Goal: Task Accomplishment & Management: Use online tool/utility

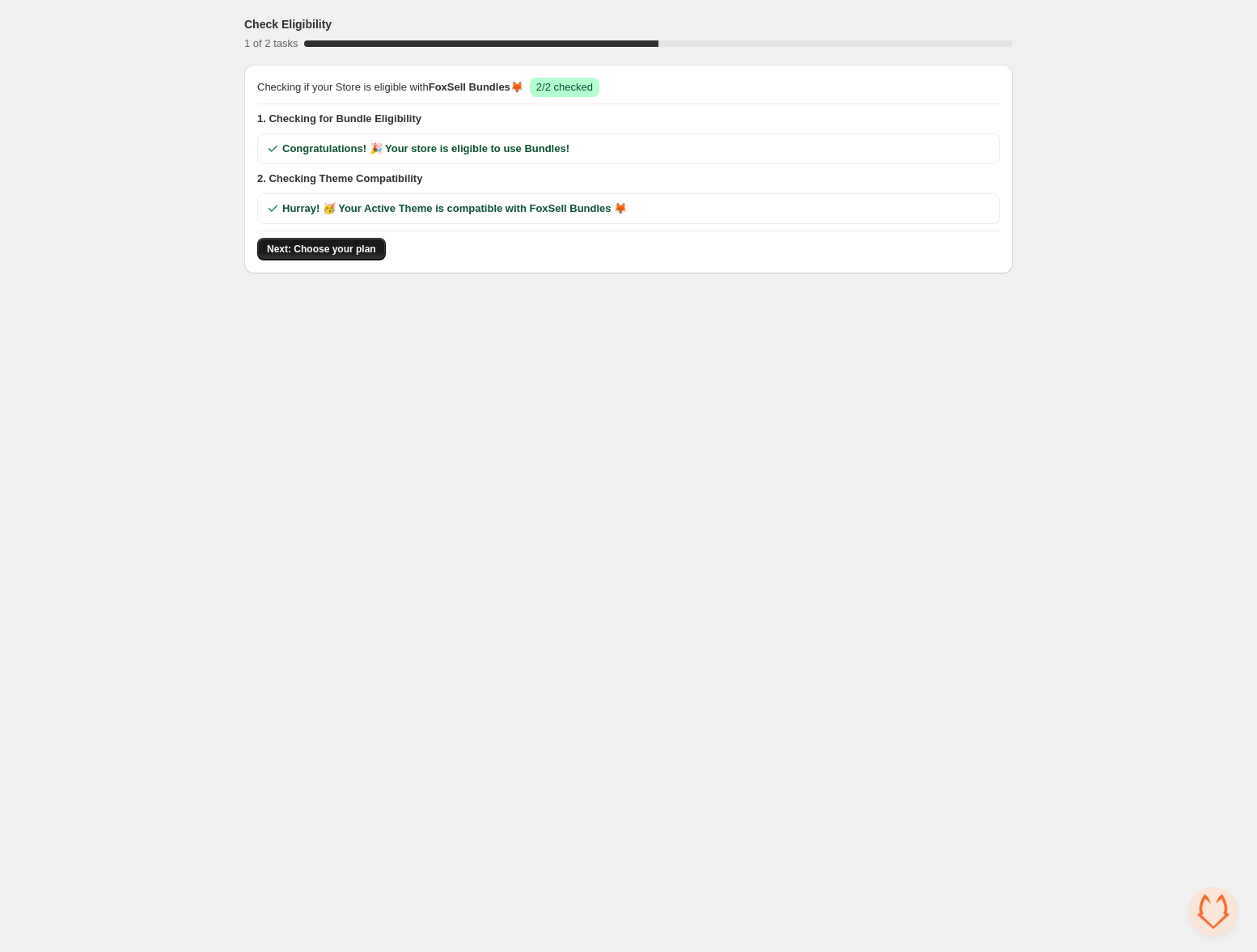
click at [339, 255] on span "Next: Choose your plan" at bounding box center [321, 249] width 109 height 13
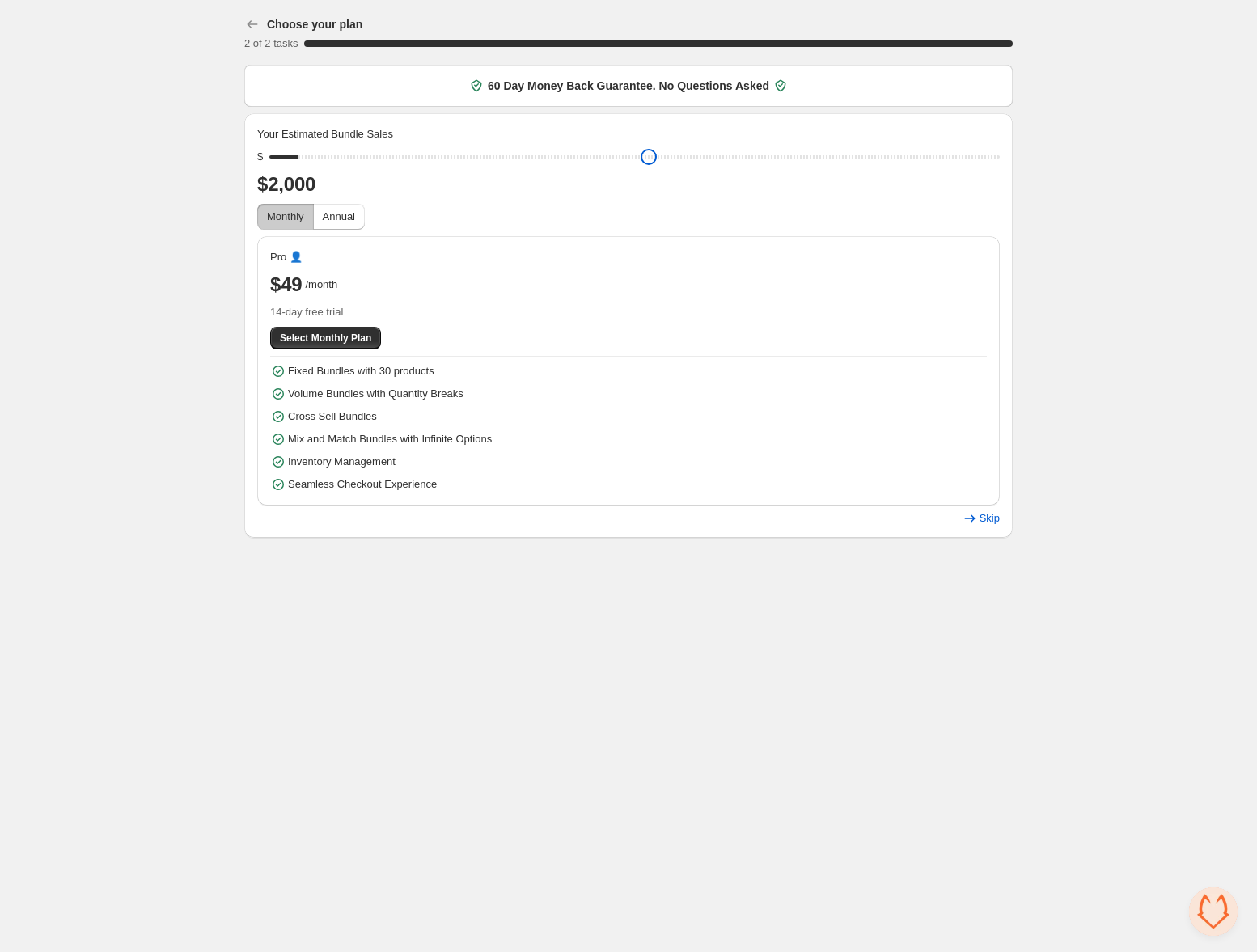
drag, startPoint x: 390, startPoint y: 156, endPoint x: 248, endPoint y: 163, distance: 142.2
click at [269, 163] on input "range" at bounding box center [634, 156] width 731 height 23
drag, startPoint x: 281, startPoint y: 164, endPoint x: 305, endPoint y: 163, distance: 24.0
click at [305, 163] on input "range" at bounding box center [634, 156] width 731 height 23
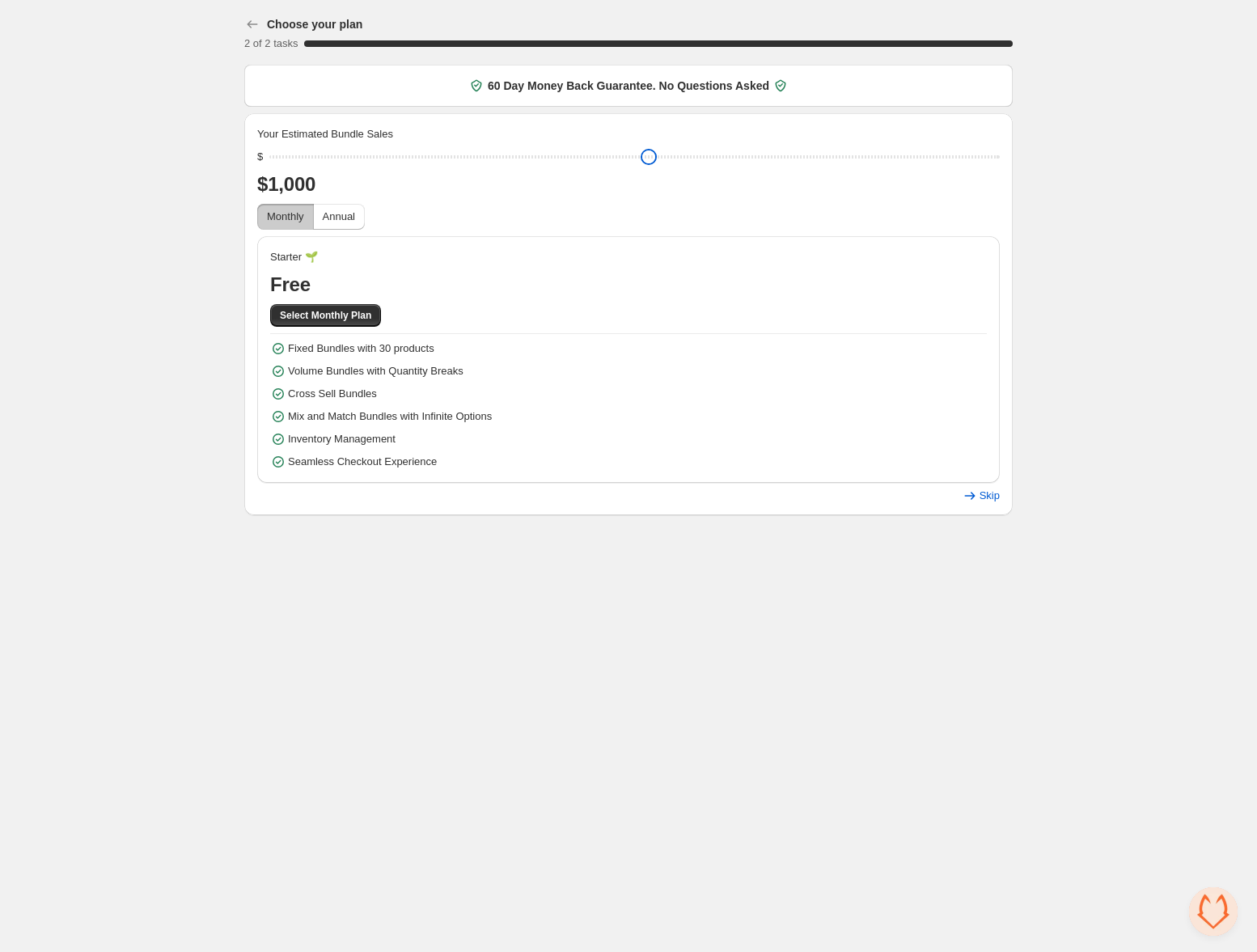
drag, startPoint x: 288, startPoint y: 161, endPoint x: 269, endPoint y: 161, distance: 19.0
click at [269, 161] on input "range" at bounding box center [634, 156] width 731 height 23
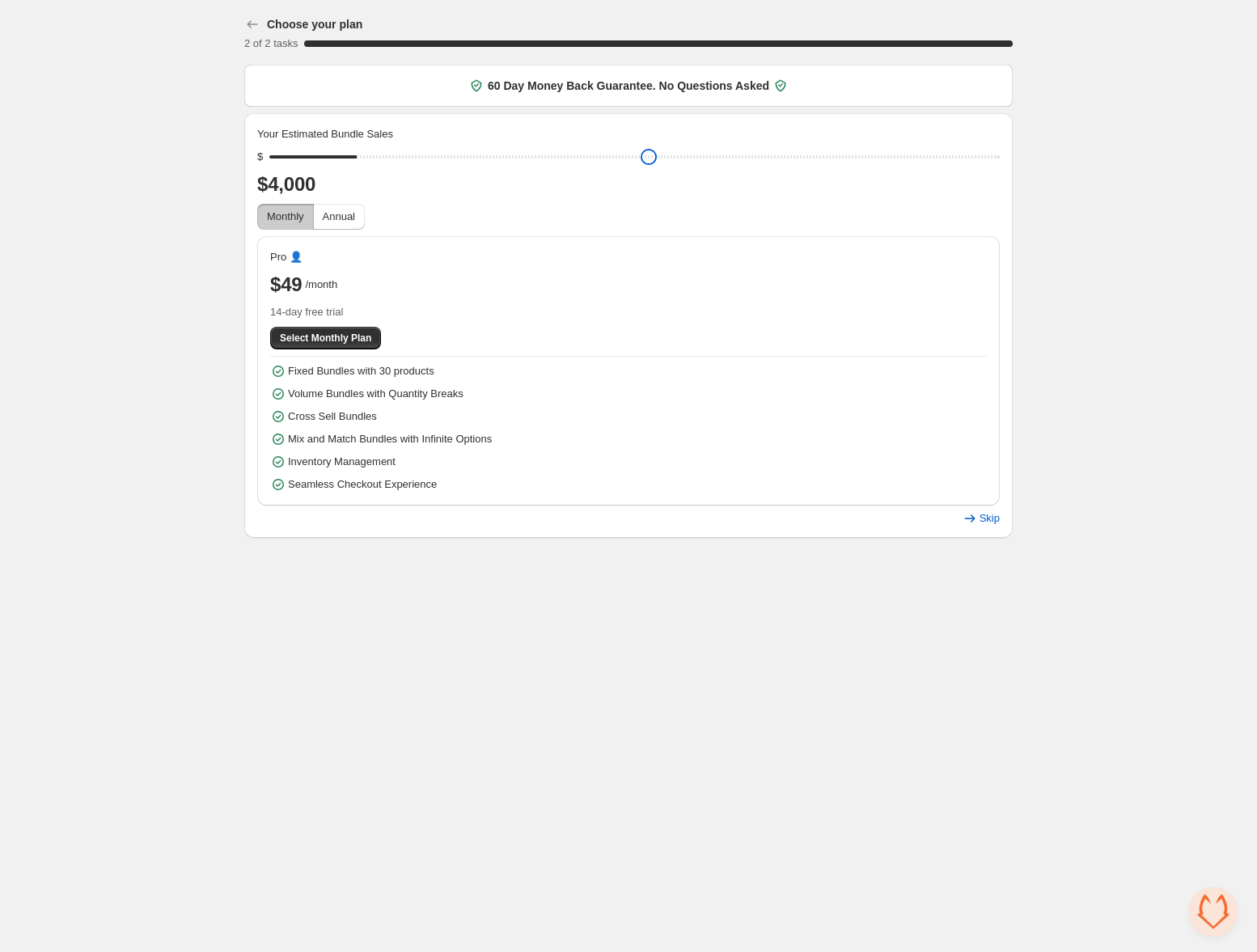
drag, startPoint x: 283, startPoint y: 159, endPoint x: 366, endPoint y: 158, distance: 83.0
click at [366, 158] on input "range" at bounding box center [634, 156] width 731 height 23
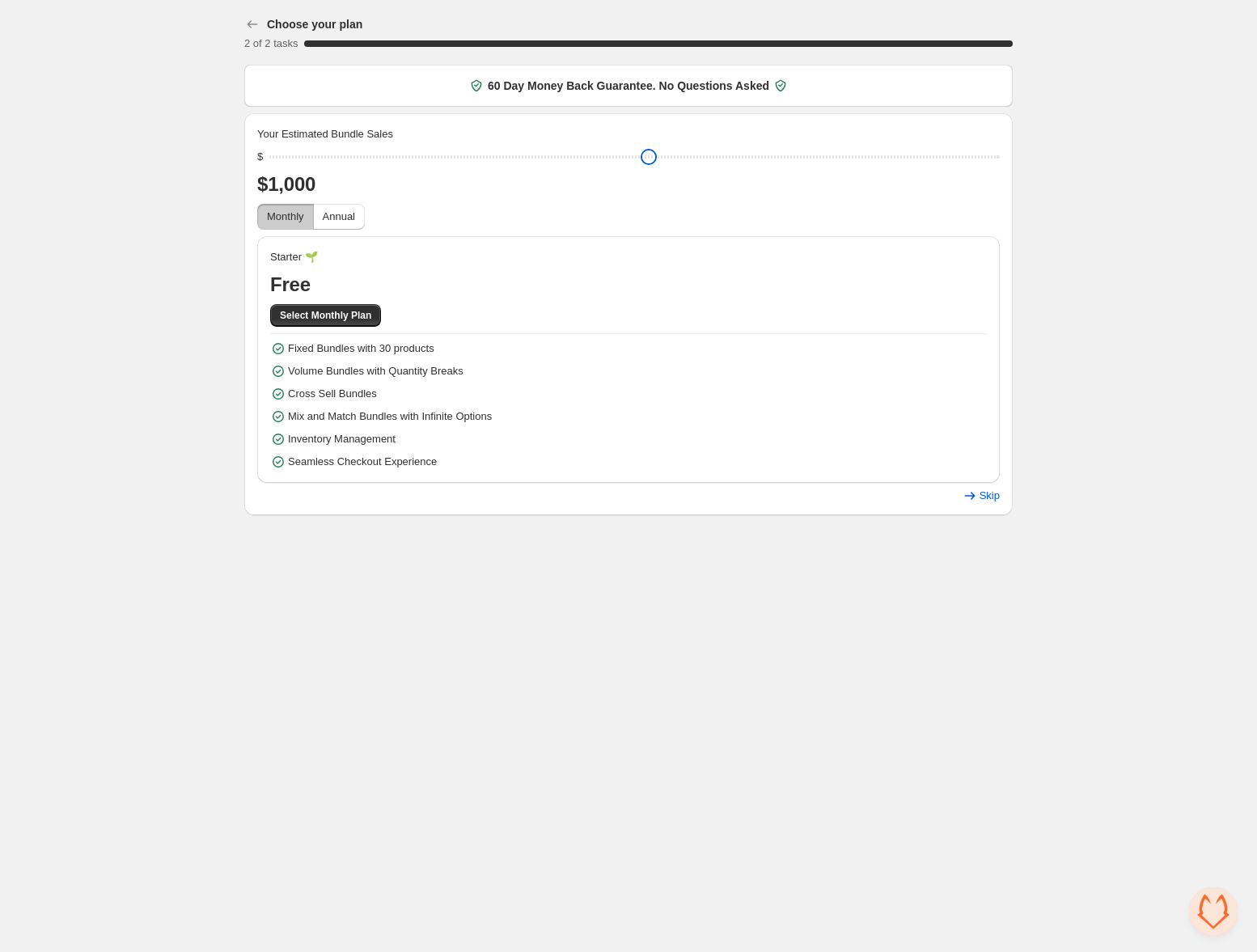
drag, startPoint x: 368, startPoint y: 158, endPoint x: 213, endPoint y: 176, distance: 156.0
type input "****"
click at [269, 168] on input "range" at bounding box center [634, 156] width 731 height 23
click at [321, 310] on span "Select Monthly Plan" at bounding box center [325, 315] width 91 height 13
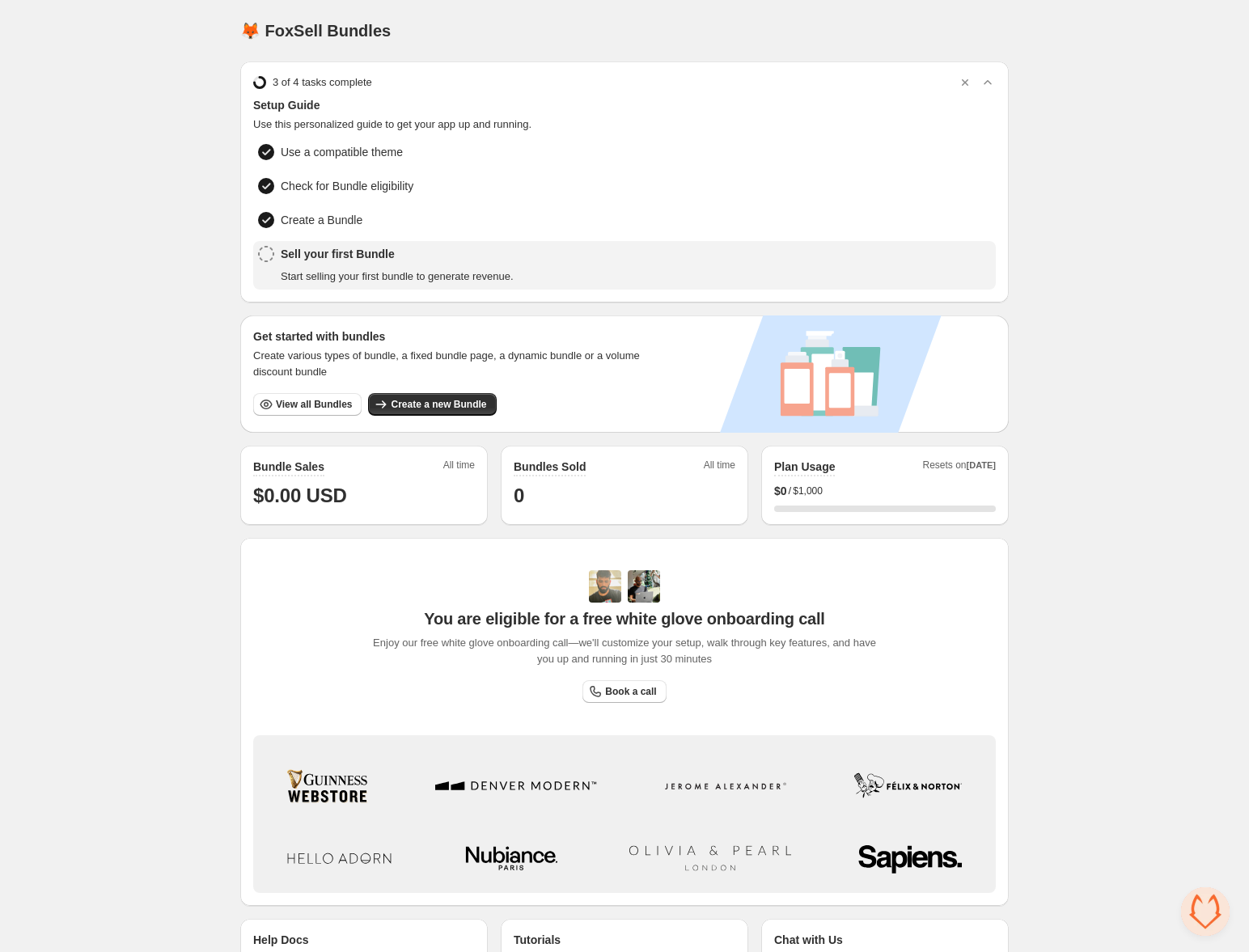
scroll to position [33, 0]
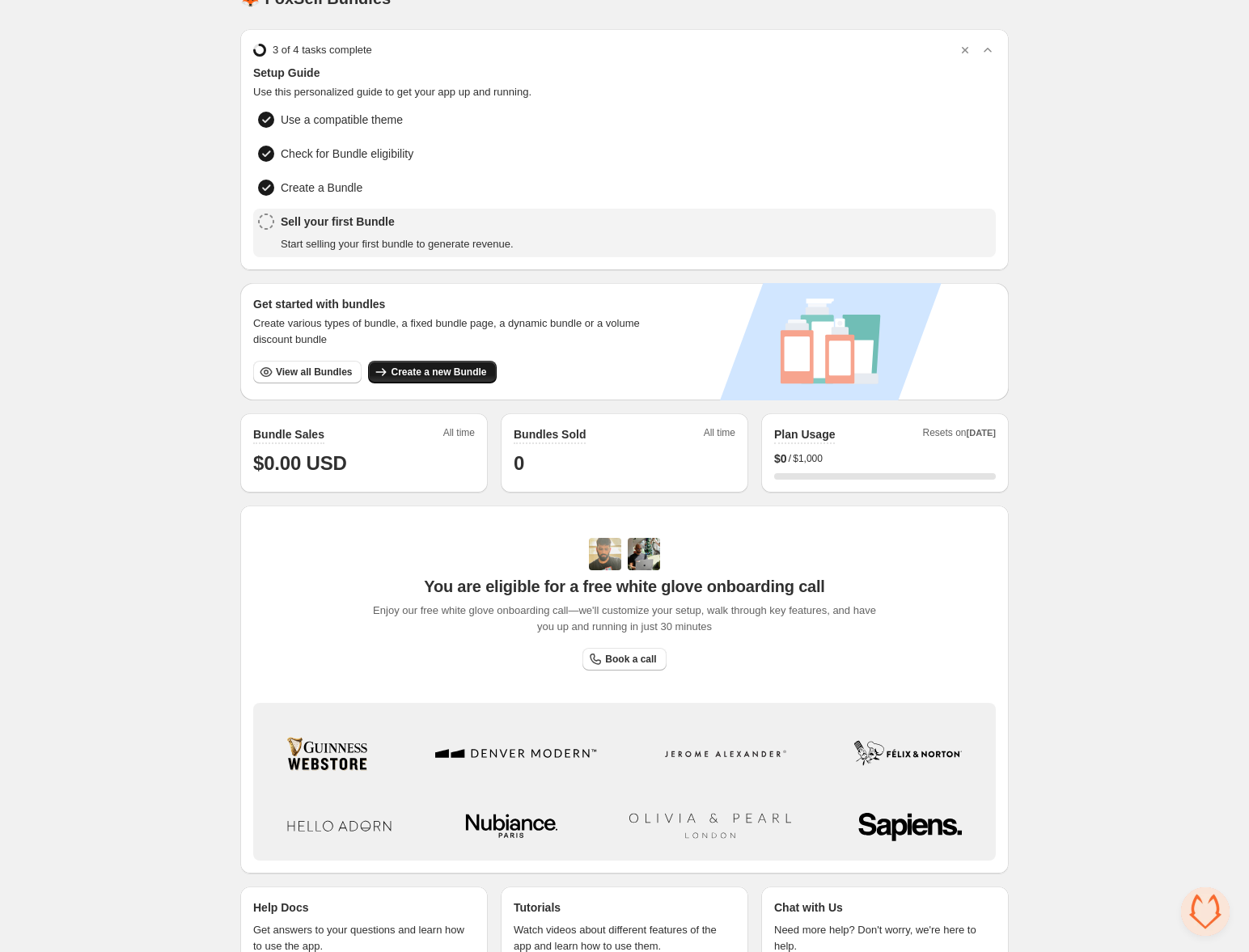
click at [433, 376] on span "Create a new Bundle" at bounding box center [439, 372] width 96 height 13
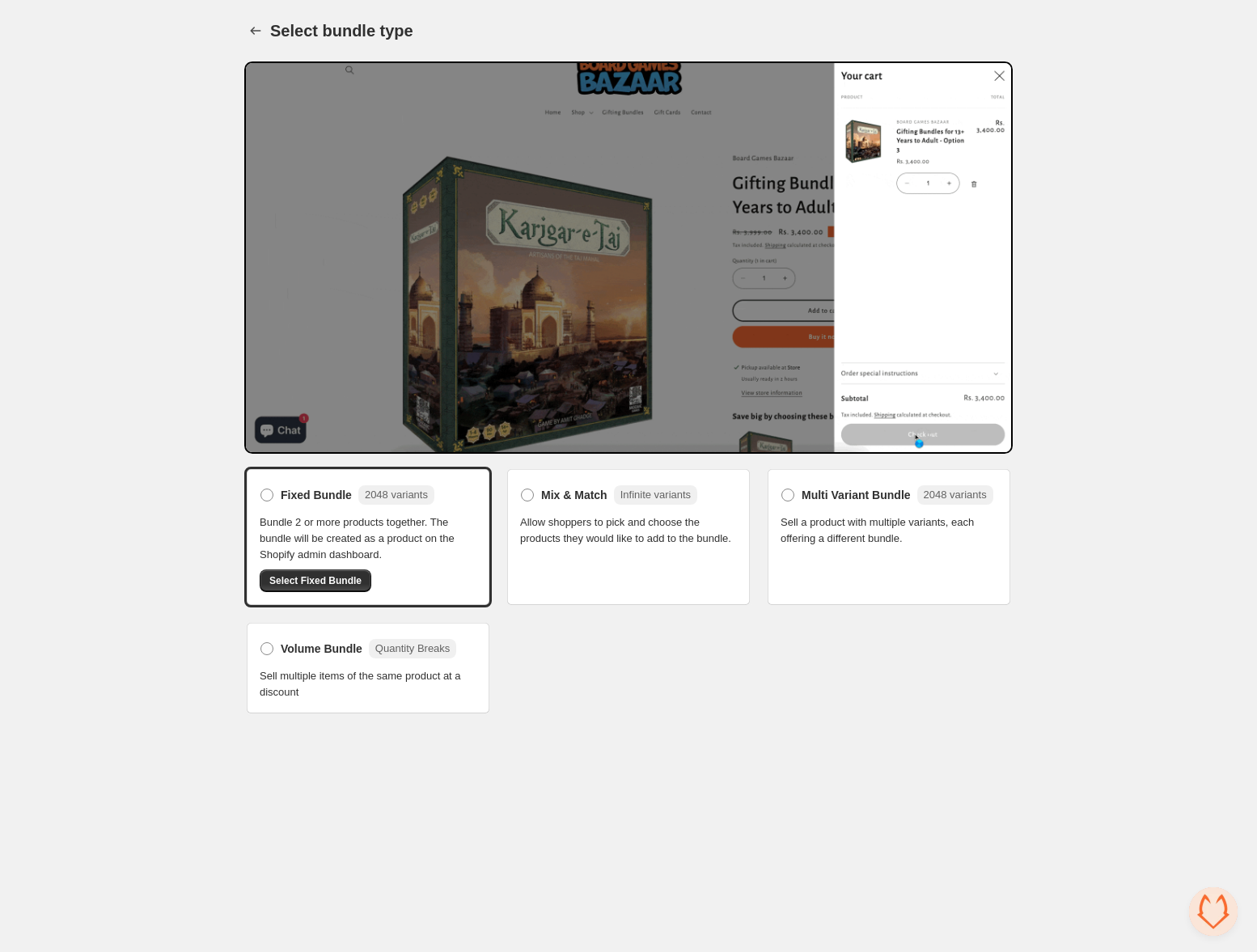
click at [758, 705] on div "Fixed Bundle 2048 variants Bundle 2 or more products together. The bundle will …" at bounding box center [628, 592] width 768 height 249
